Goal: Find contact information: Find contact information

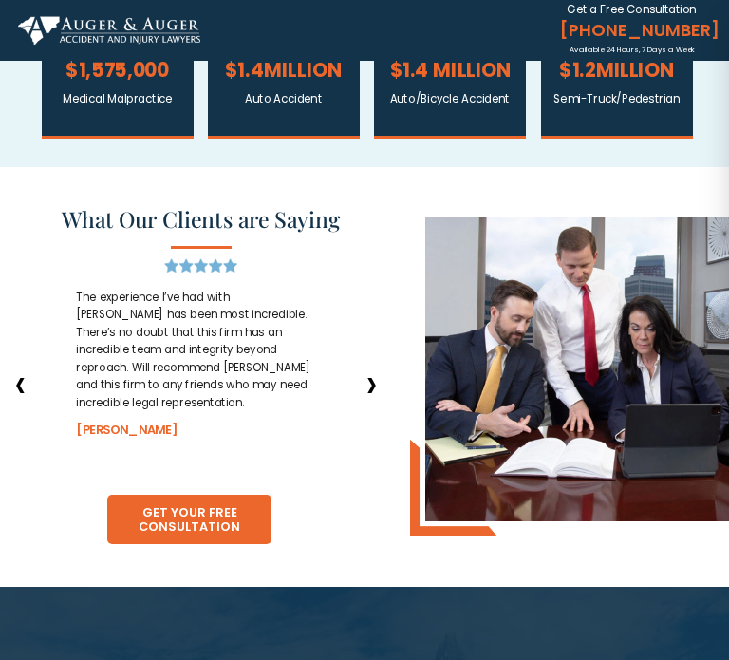
scroll to position [1787, 0]
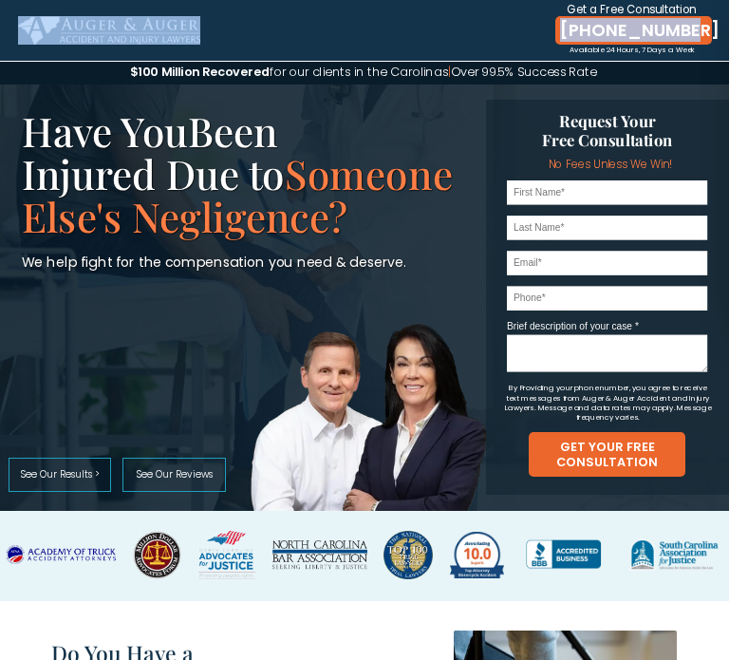
drag, startPoint x: 545, startPoint y: 28, endPoint x: 701, endPoint y: 26, distance: 155.7
click at [701, 26] on div "[PHONE_NUMBER] Available 24 Hours, 7 Days a Week Get a Free Consultation" at bounding box center [364, 30] width 729 height 61
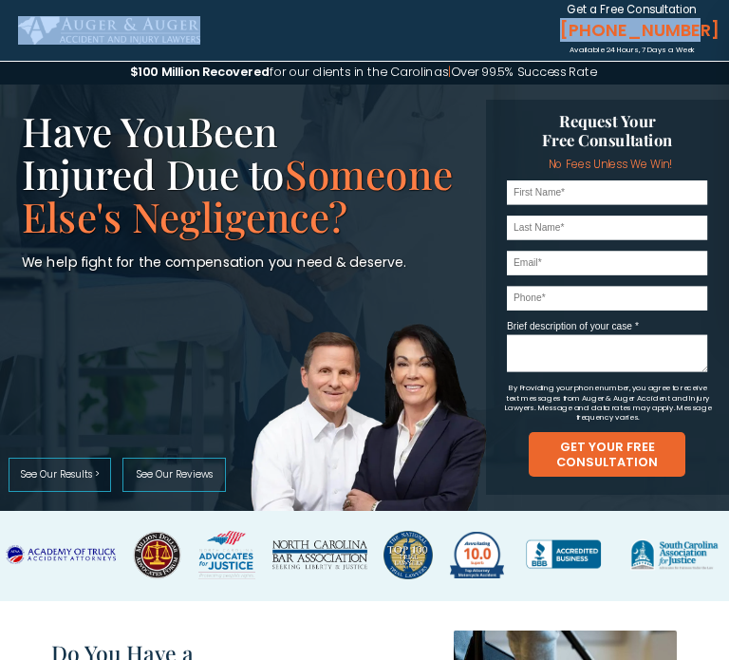
click at [437, 42] on div at bounding box center [364, 30] width 729 height 61
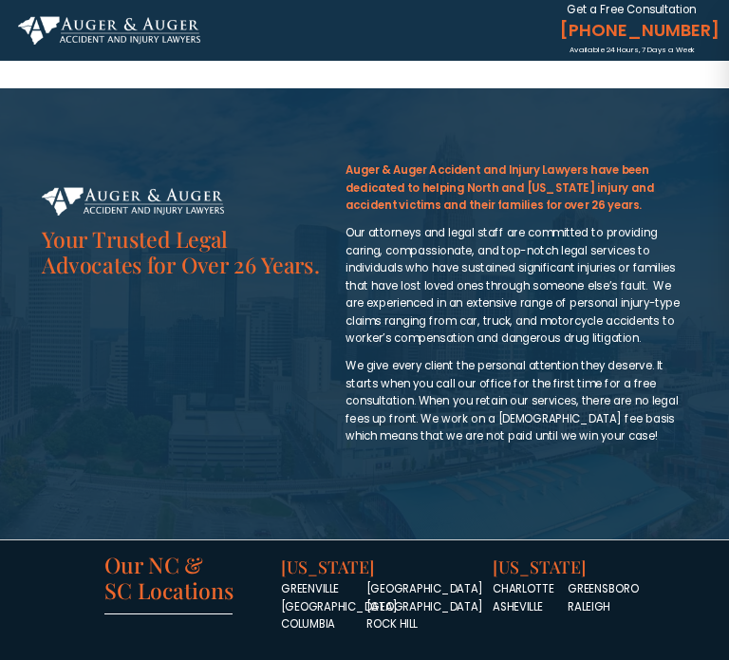
scroll to position [1787, 0]
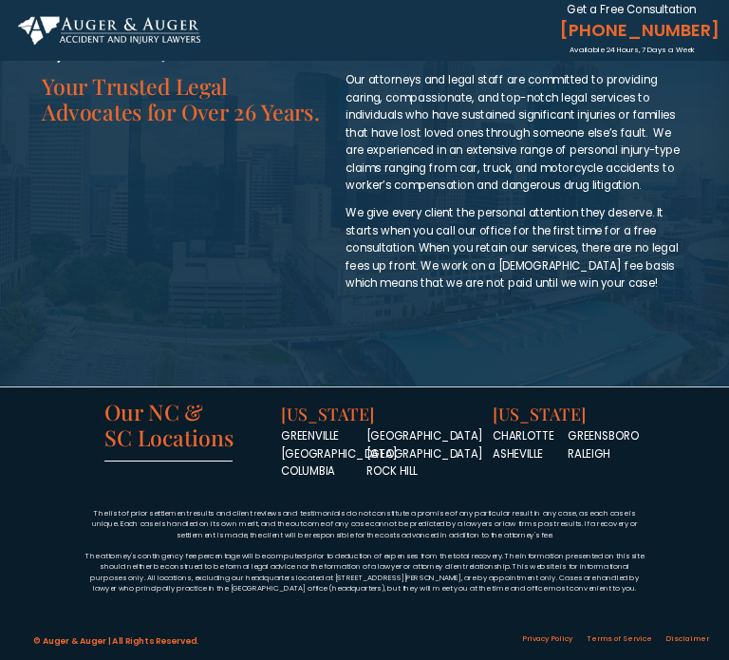
click at [620, 433] on span "GREENSBORO RALEIGH" at bounding box center [603, 444] width 71 height 33
click at [620, 432] on span "GREENSBORO RALEIGH" at bounding box center [603, 444] width 71 height 33
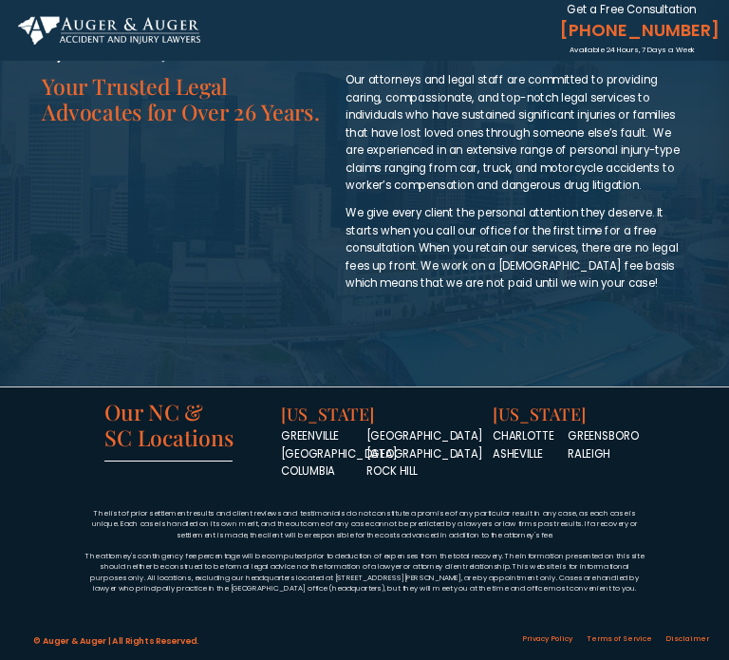
click at [620, 432] on span "GREENSBORO RALEIGH" at bounding box center [603, 444] width 71 height 33
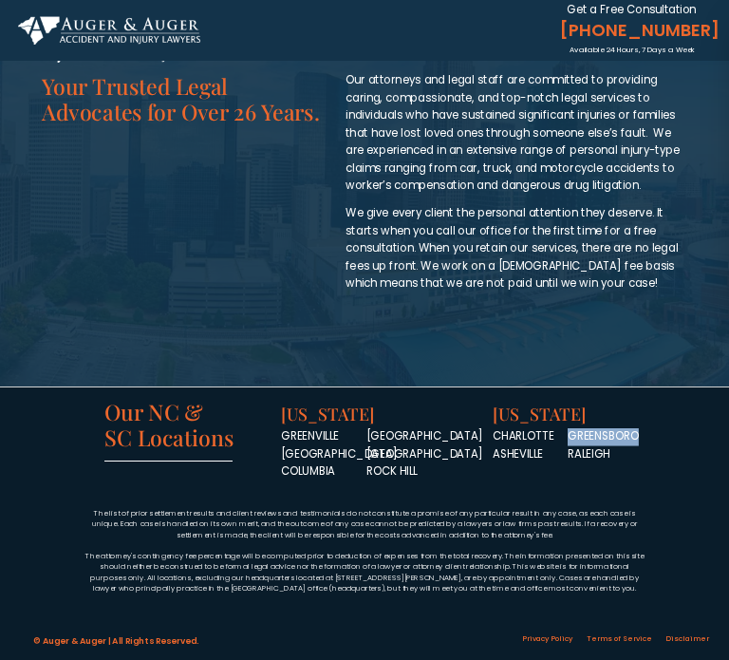
click at [620, 432] on span "GREENSBORO RALEIGH" at bounding box center [603, 444] width 71 height 33
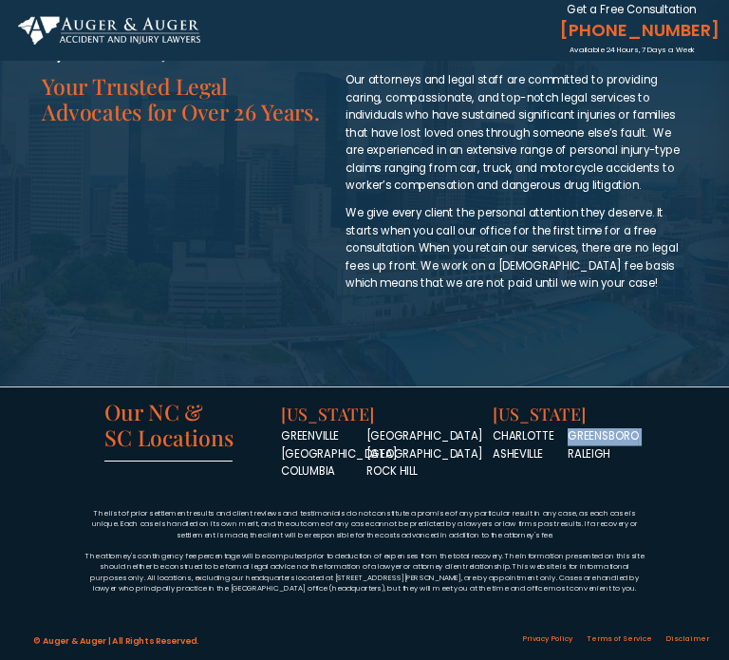
click at [620, 432] on span "GREENSBORO RALEIGH" at bounding box center [603, 444] width 71 height 33
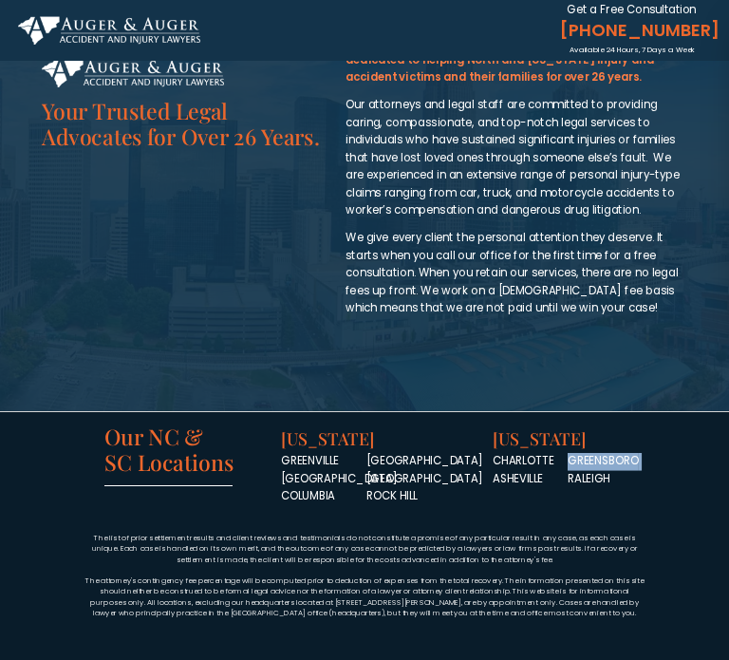
scroll to position [1762, 0]
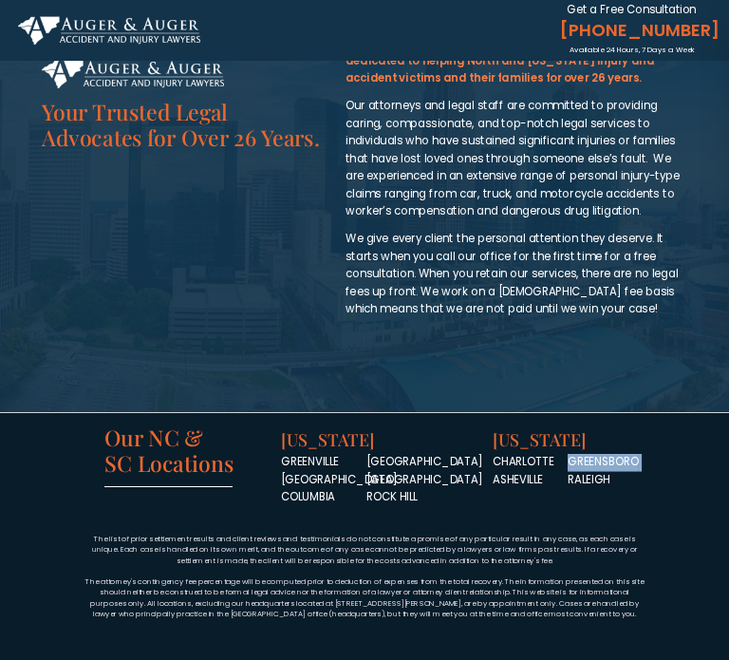
click at [625, 464] on span "GREENSBORO RALEIGH" at bounding box center [603, 470] width 71 height 33
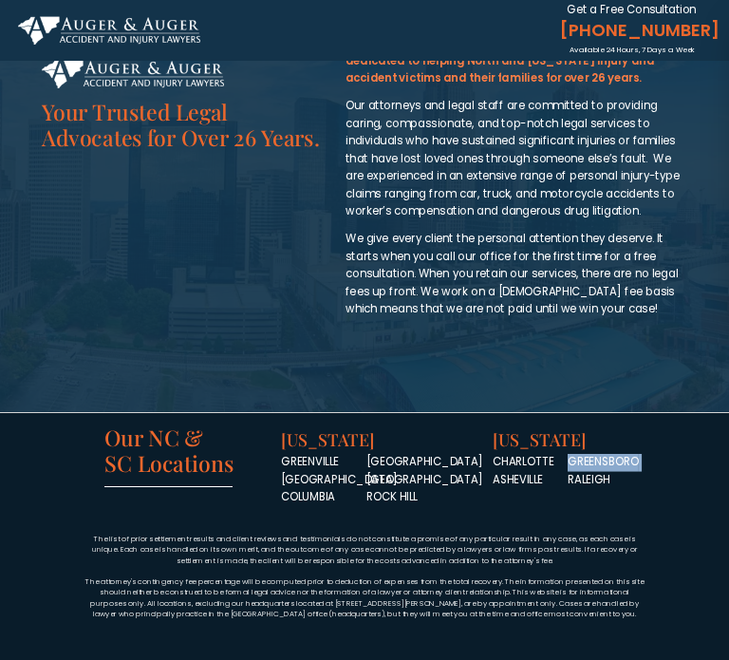
click at [625, 464] on span "GREENSBORO RALEIGH" at bounding box center [603, 470] width 71 height 33
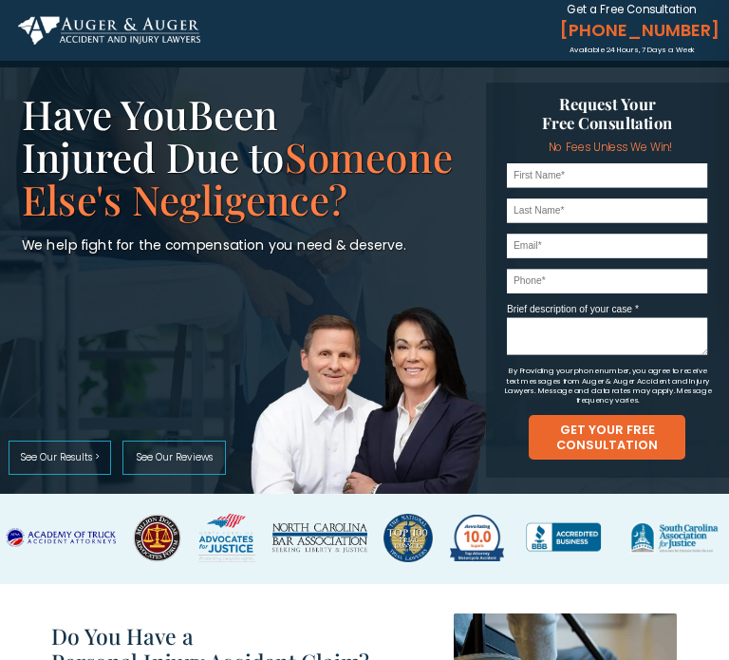
scroll to position [0, 0]
